Goal: Download file/media

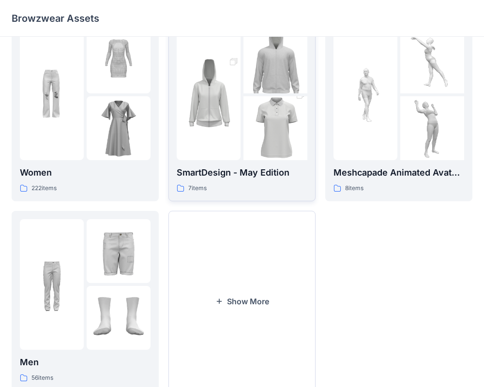
scroll to position [215, 0]
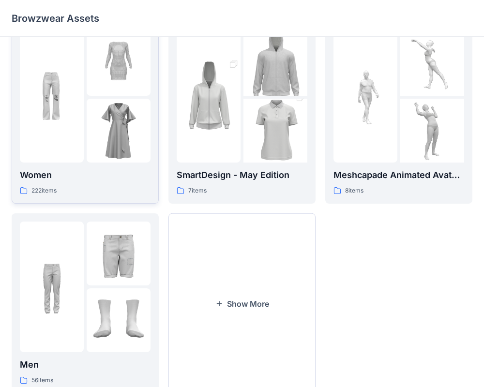
click at [101, 146] on img at bounding box center [119, 131] width 64 height 64
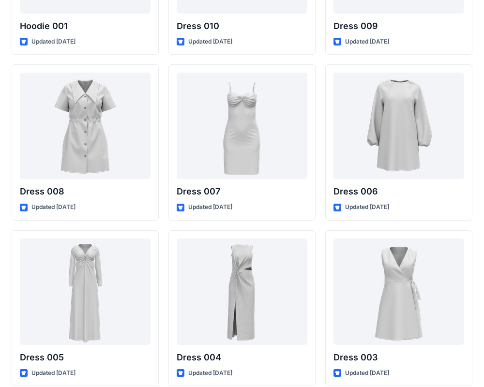
scroll to position [6111, 0]
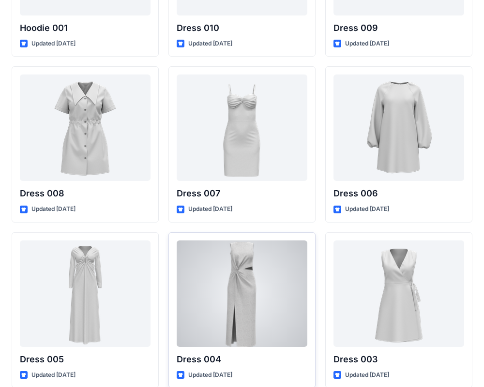
click at [246, 256] on div at bounding box center [242, 293] width 131 height 106
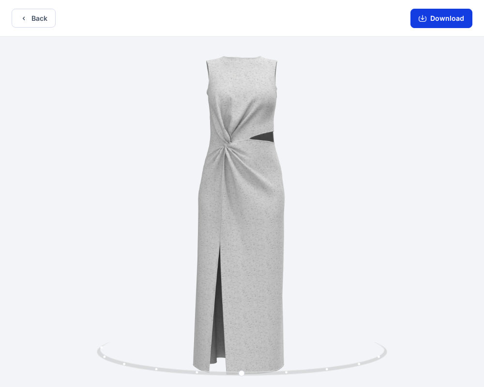
click at [443, 18] on button "Download" at bounding box center [441, 18] width 62 height 19
click at [46, 15] on button "Back" at bounding box center [34, 18] width 44 height 19
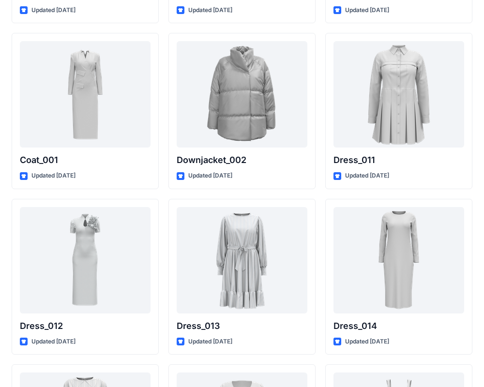
scroll to position [1377, 0]
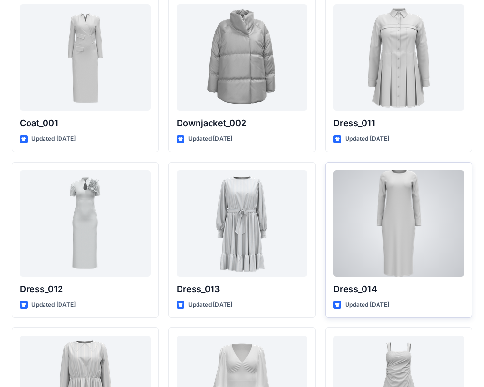
click at [414, 215] on div at bounding box center [398, 223] width 131 height 106
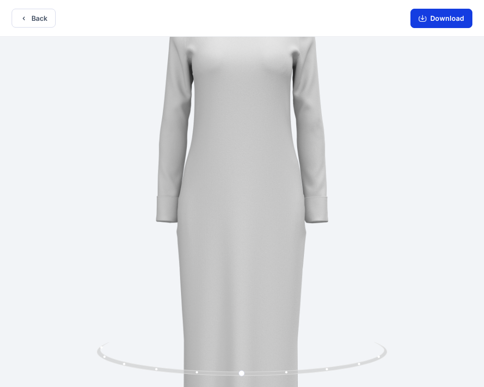
click at [445, 16] on button "Download" at bounding box center [441, 18] width 62 height 19
